Goal: Task Accomplishment & Management: Use online tool/utility

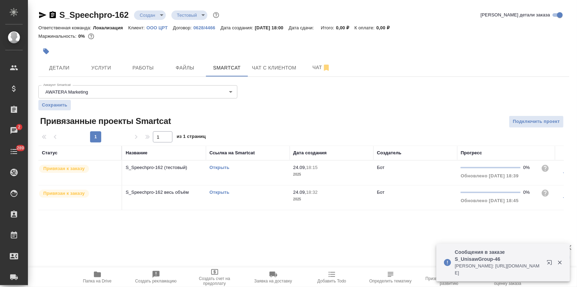
click at [216, 190] on link "Открыть" at bounding box center [220, 192] width 20 height 5
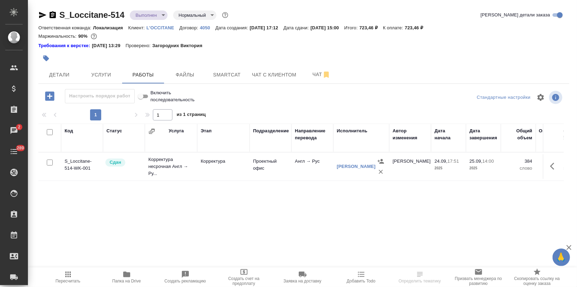
click at [131, 274] on span "Папка на Drive" at bounding box center [127, 276] width 50 height 13
drag, startPoint x: 128, startPoint y: 14, endPoint x: 60, endPoint y: 14, distance: 67.8
click at [60, 14] on div "S_Loccitane-514 Выполнен completed Нормальный normal" at bounding box center [133, 14] width 191 height 11
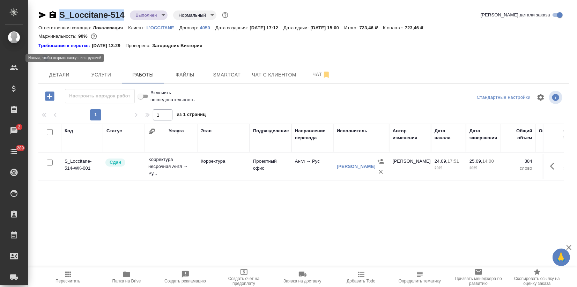
copy link "S_Loccitane-514"
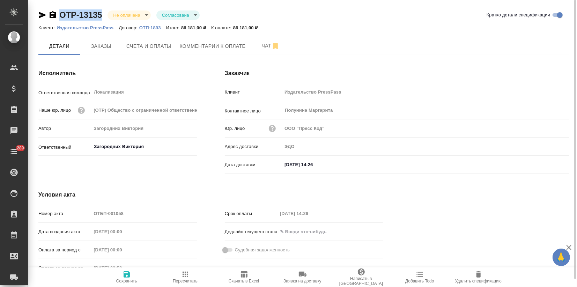
drag, startPoint x: 105, startPoint y: 13, endPoint x: 45, endPoint y: 12, distance: 60.4
click at [45, 12] on div "OTP-13135 Не оплачена notPayed Согласована approved" at bounding box center [118, 14] width 161 height 11
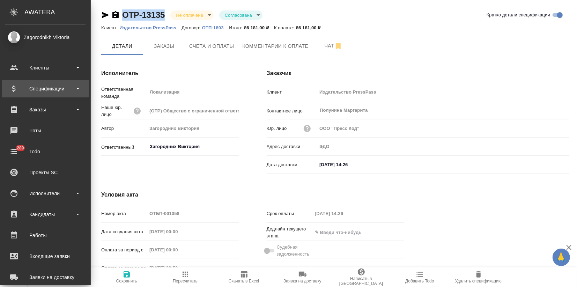
copy link "OTP-13135"
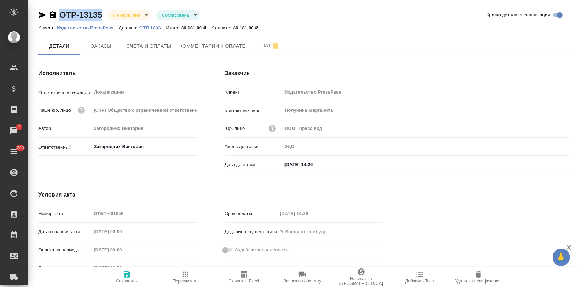
click at [103, 46] on span "Заказы" at bounding box center [102, 46] width 34 height 9
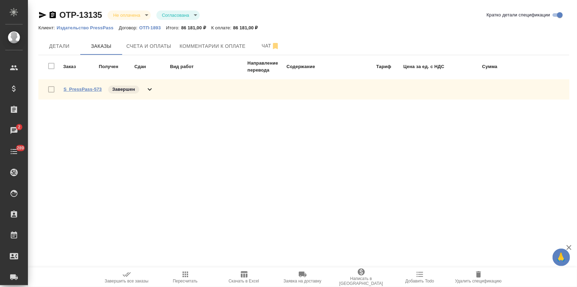
click at [90, 89] on link "S_PressPass-573" at bounding box center [83, 89] width 38 height 5
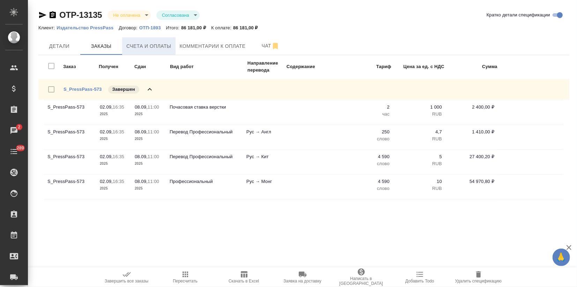
click at [162, 49] on span "Счета и оплаты" at bounding box center [148, 46] width 45 height 9
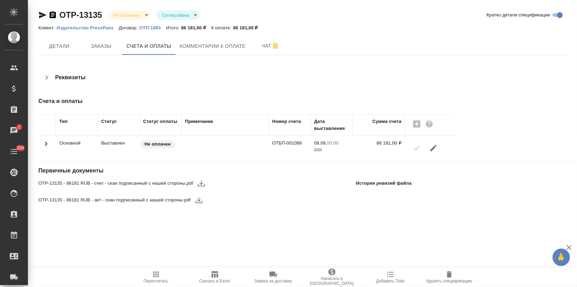
click at [203, 184] on icon "button" at bounding box center [201, 183] width 8 height 8
click at [199, 199] on div "OTP-13135 - 86181 RUB - акт - скан подписанный с нашей стороны.pdf" at bounding box center [126, 200] width 176 height 17
click at [197, 199] on icon "button" at bounding box center [199, 200] width 8 height 8
click at [94, 44] on span "Заказы" at bounding box center [102, 46] width 34 height 9
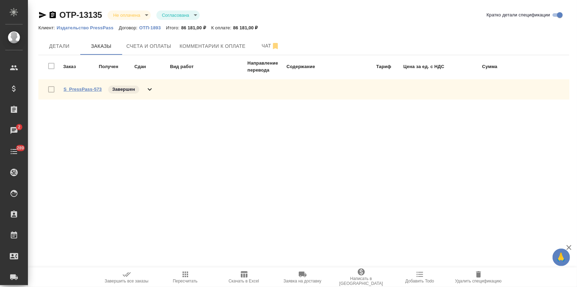
click at [83, 88] on link "S_PressPass-573" at bounding box center [83, 89] width 38 height 5
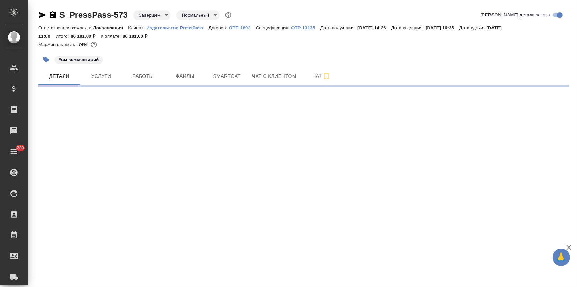
select select "RU"
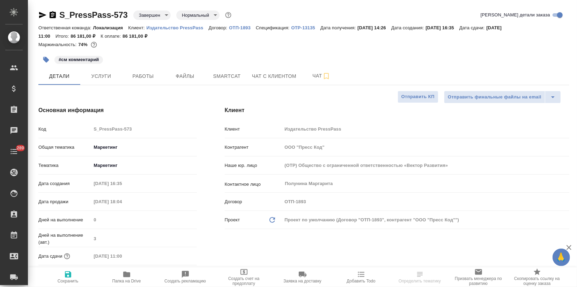
type textarea "x"
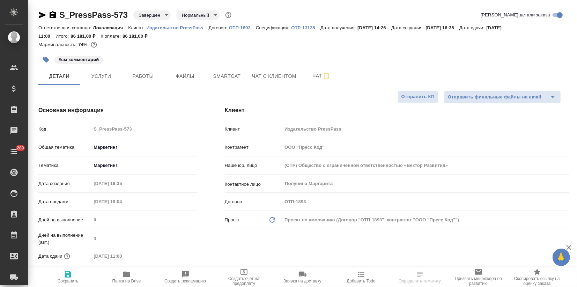
type textarea "x"
drag, startPoint x: 129, startPoint y: 12, endPoint x: 45, endPoint y: 12, distance: 83.8
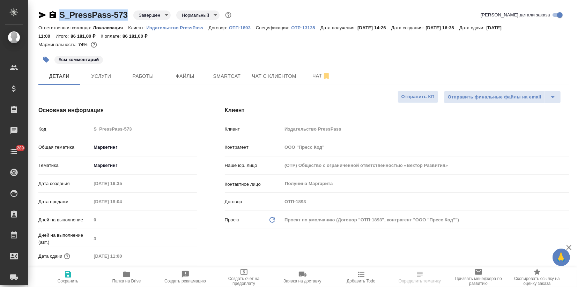
click at [45, 12] on div "S_PressPass-573 Завершен closed Нормальный normal" at bounding box center [135, 14] width 195 height 11
copy link "S_PressPass-573"
type textarea "x"
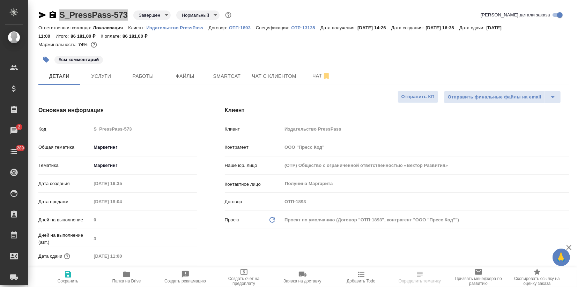
select select "RU"
type textarea "x"
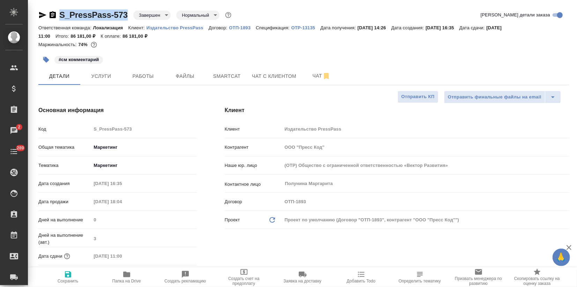
type textarea "x"
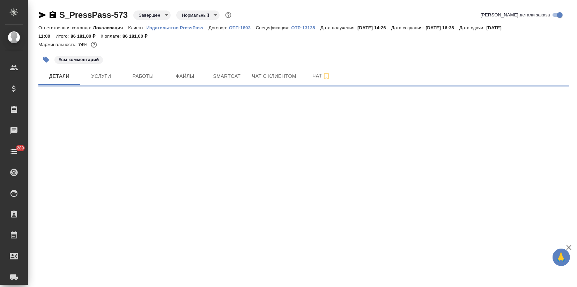
select select "RU"
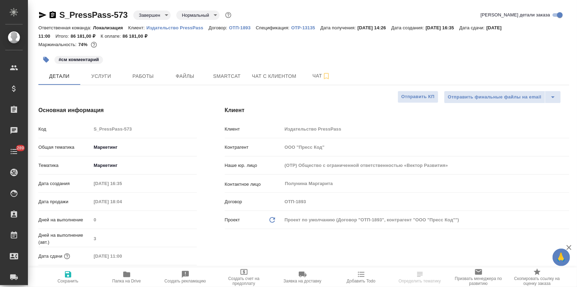
type textarea "x"
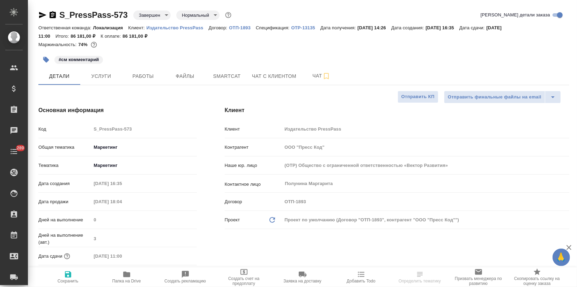
type textarea "x"
drag, startPoint x: 130, startPoint y: 13, endPoint x: 60, endPoint y: 16, distance: 69.6
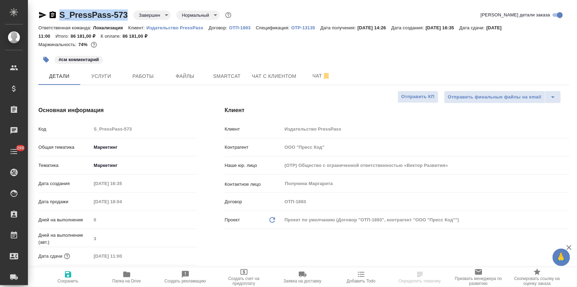
click at [60, 16] on div "S_PressPass-573 Завершен closed Нормальный normal" at bounding box center [135, 14] width 195 height 11
copy link "S_PressPass-573"
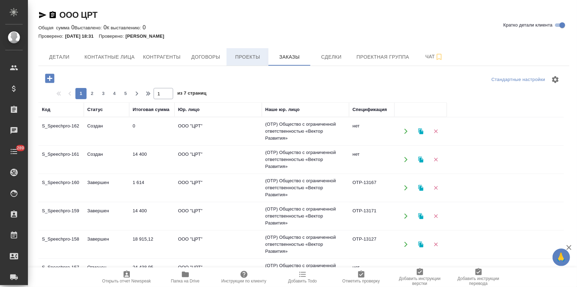
click at [240, 60] on span "Проекты" at bounding box center [248, 57] width 34 height 9
click at [204, 54] on span "Договоры" at bounding box center [206, 57] width 34 height 9
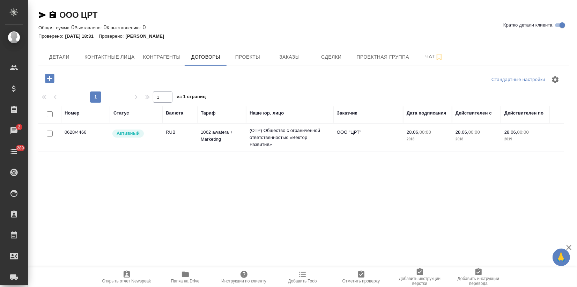
click at [260, 139] on td "(OTP) Общество с ограниченной ответственностью «Вектор Развития»" at bounding box center [289, 138] width 87 height 28
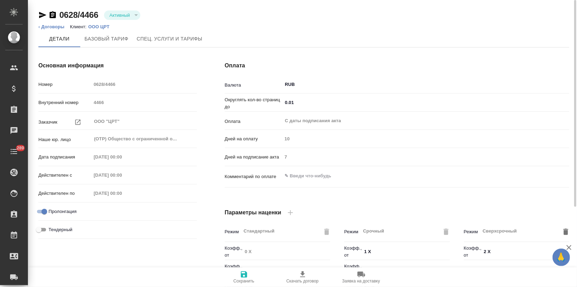
type input "1062 awatera + Marketing"
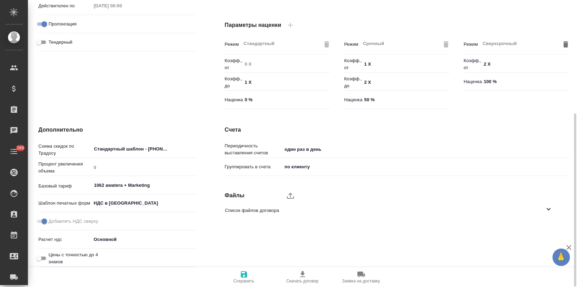
click at [555, 213] on div "Список файлов договора" at bounding box center [392, 210] width 345 height 16
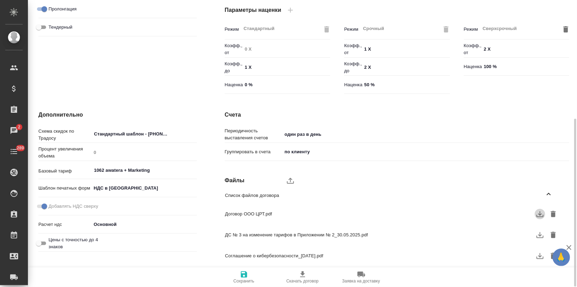
click at [542, 214] on icon "button" at bounding box center [540, 214] width 8 height 8
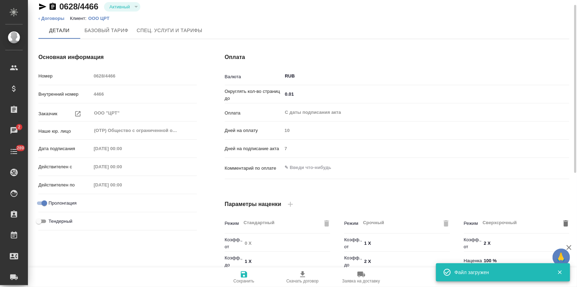
scroll to position [0, 0]
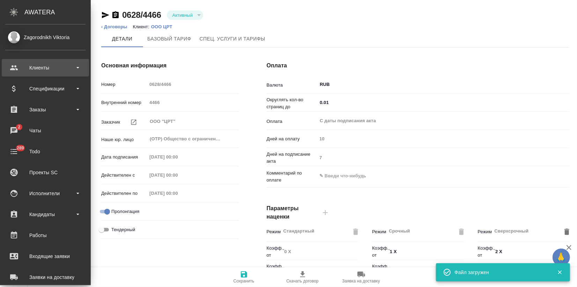
click at [29, 64] on div "Клиенты" at bounding box center [45, 68] width 80 height 10
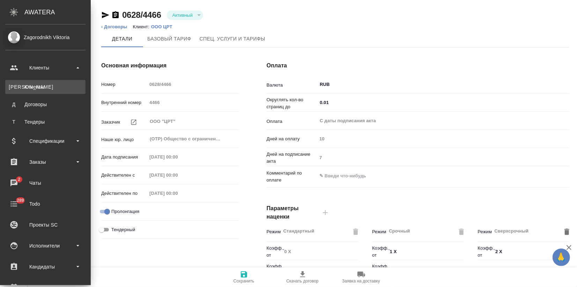
click at [34, 88] on div "Клиенты" at bounding box center [45, 86] width 73 height 7
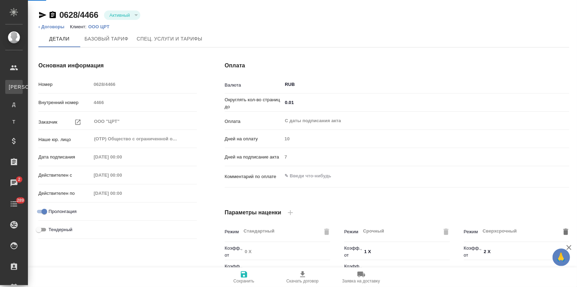
select select "RU"
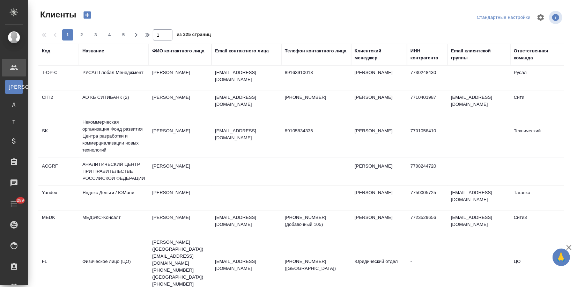
click at [86, 53] on div "Название" at bounding box center [93, 51] width 22 height 7
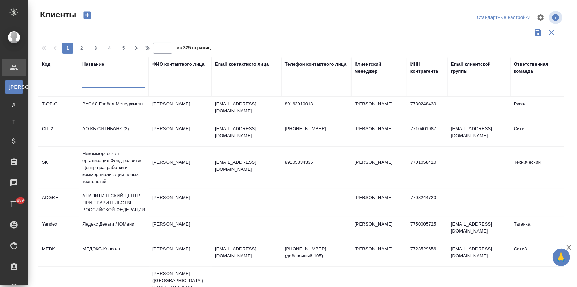
click at [89, 87] on input "text" at bounding box center [113, 83] width 63 height 9
type input "з"
type input "хайер"
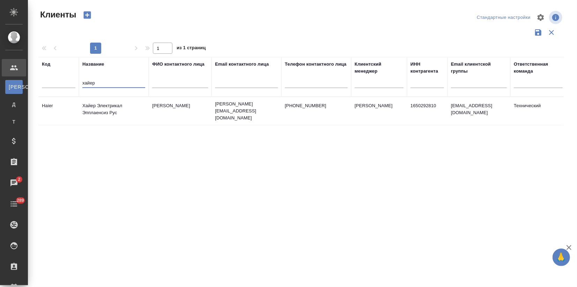
click at [177, 106] on td "Иван Пунченко" at bounding box center [180, 111] width 63 height 24
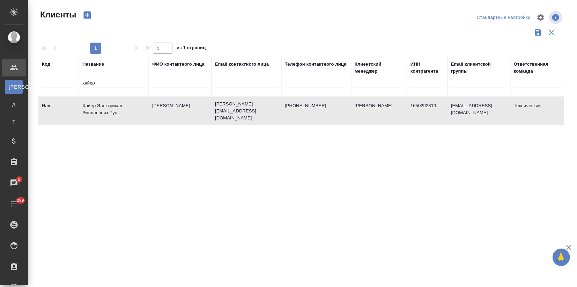
click at [177, 106] on td "Иван Пунченко" at bounding box center [180, 111] width 63 height 24
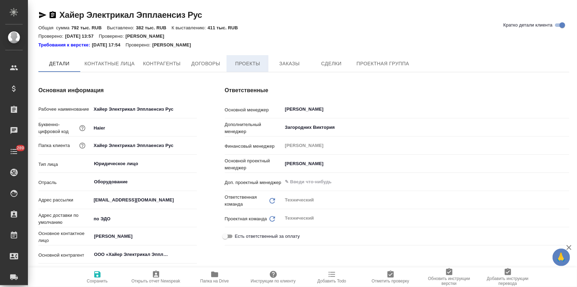
type textarea "x"
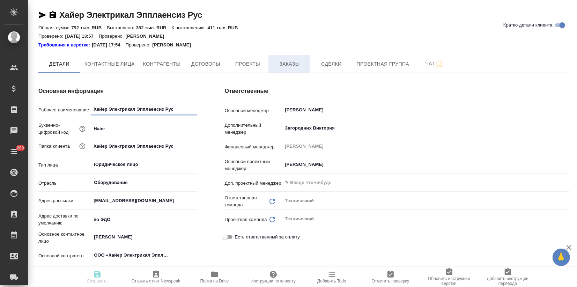
type textarea "x"
click at [299, 60] on span "Заказы" at bounding box center [290, 64] width 34 height 9
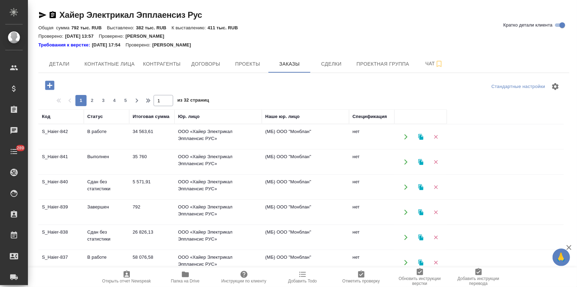
click at [116, 165] on td "Выполнен" at bounding box center [106, 162] width 45 height 24
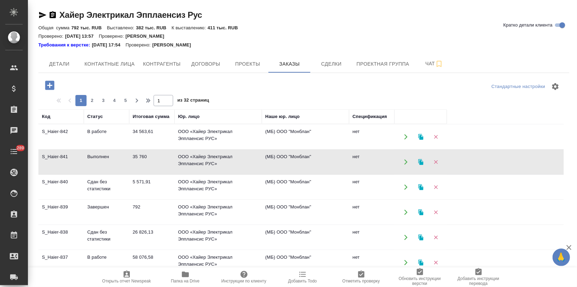
click at [116, 165] on td "Выполнен" at bounding box center [106, 162] width 45 height 24
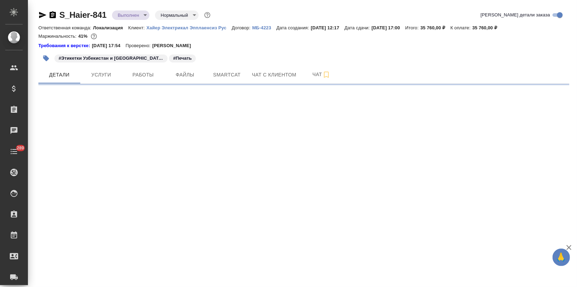
select select "RU"
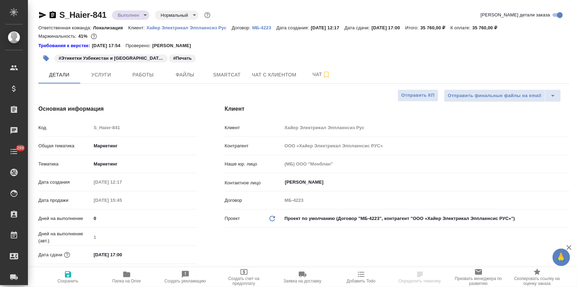
type textarea "x"
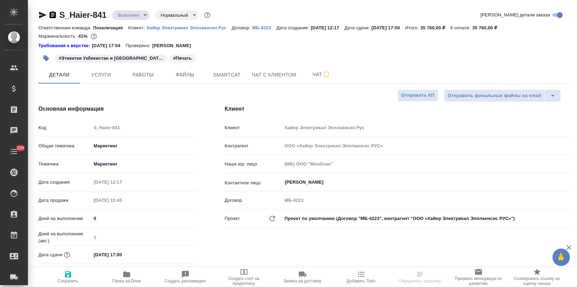
type textarea "x"
click at [98, 76] on span "Услуги" at bounding box center [102, 75] width 34 height 9
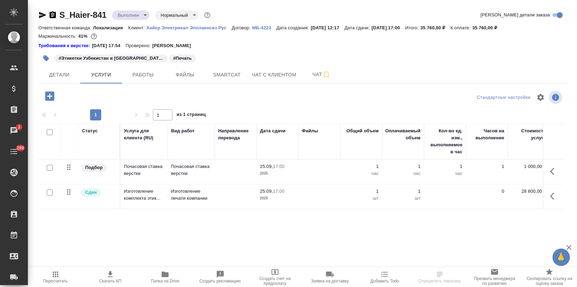
click at [50, 89] on button "button" at bounding box center [49, 96] width 19 height 14
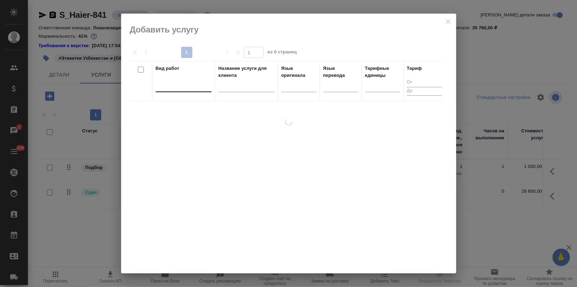
click at [189, 85] on div at bounding box center [184, 85] width 56 height 10
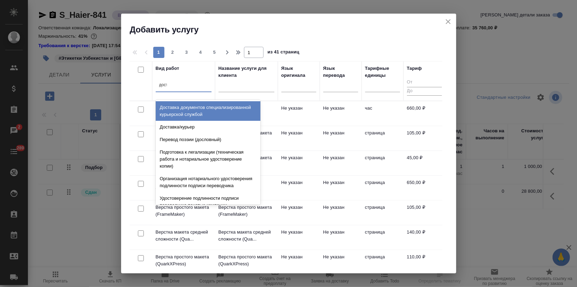
type input "доста"
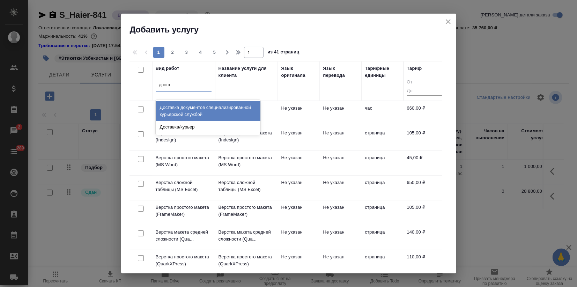
click at [197, 106] on div "Доставка документов специализированной курьерской службой" at bounding box center [208, 111] width 105 height 20
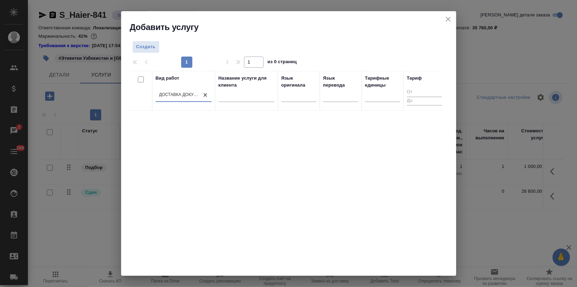
drag, startPoint x: 143, startPoint y: 44, endPoint x: 149, endPoint y: 78, distance: 34.2
click at [143, 44] on span "Создать" at bounding box center [146, 47] width 20 height 8
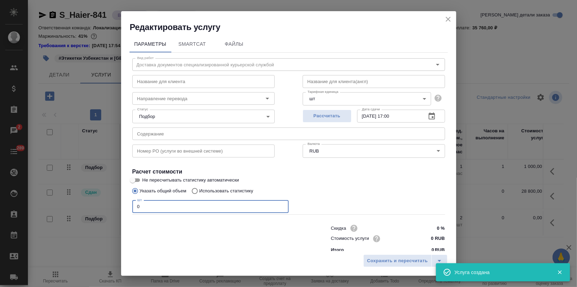
drag, startPoint x: 156, startPoint y: 211, endPoint x: 66, endPoint y: 221, distance: 91.0
click at [83, 219] on div "Редактировать услугу Параметры SmartCat Файлы Вид работ Доставка документов спе…" at bounding box center [288, 143] width 577 height 287
type input "1"
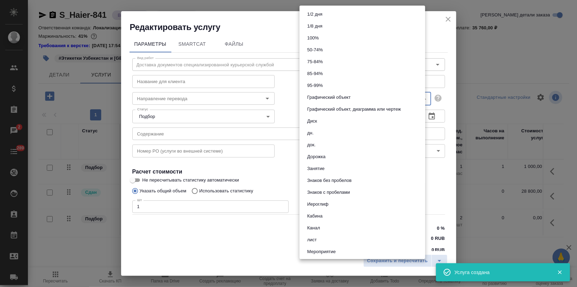
click at [319, 101] on body "🙏 .cls-1 fill:#fff; AWATERA Zagorodnikh [PERSON_NAME] Спецификации Заказы 2 Чат…" at bounding box center [288, 143] width 577 height 287
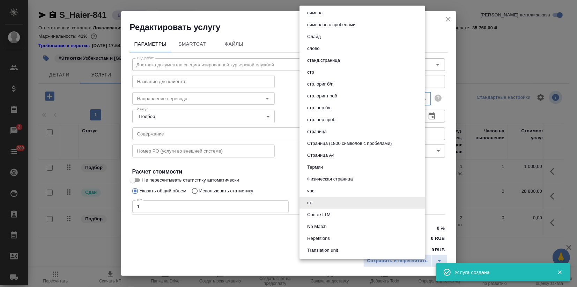
click at [260, 169] on div at bounding box center [288, 143] width 577 height 287
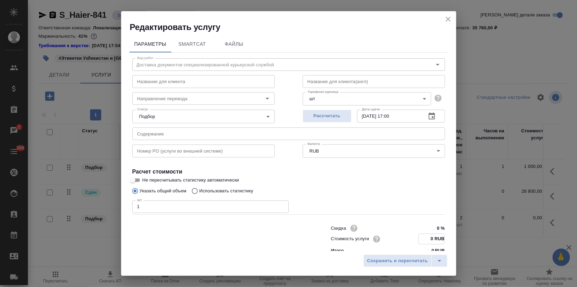
click at [425, 236] on input "0 RUB" at bounding box center [432, 239] width 26 height 10
type input "5175 RUB"
click at [406, 263] on span "Сохранить и пересчитать" at bounding box center [397, 261] width 61 height 8
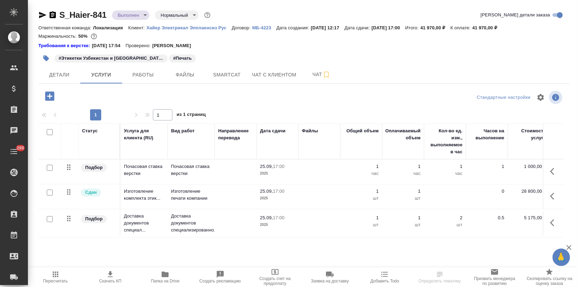
click at [129, 279] on span "Скачать КП" at bounding box center [110, 276] width 46 height 13
